Goal: Task Accomplishment & Management: Complete application form

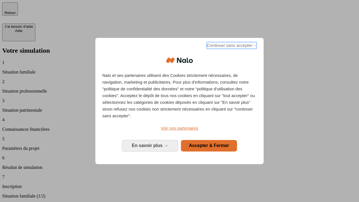
click at [231, 46] on span "Continuer sans accepter →" at bounding box center [232, 45] width 50 height 7
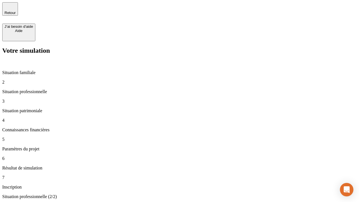
type input "30 000"
